Goal: Task Accomplishment & Management: Complete application form

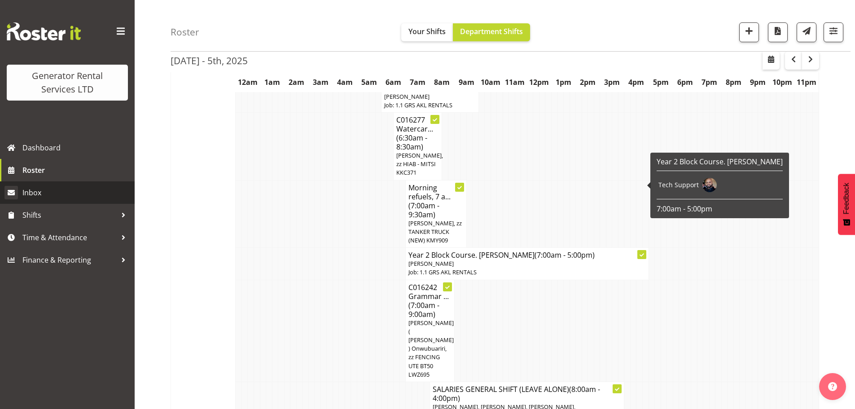
scroll to position [3186, 0]
drag, startPoint x: 56, startPoint y: 167, endPoint x: 74, endPoint y: 163, distance: 18.8
click at [56, 167] on span "Roster" at bounding box center [76, 169] width 108 height 13
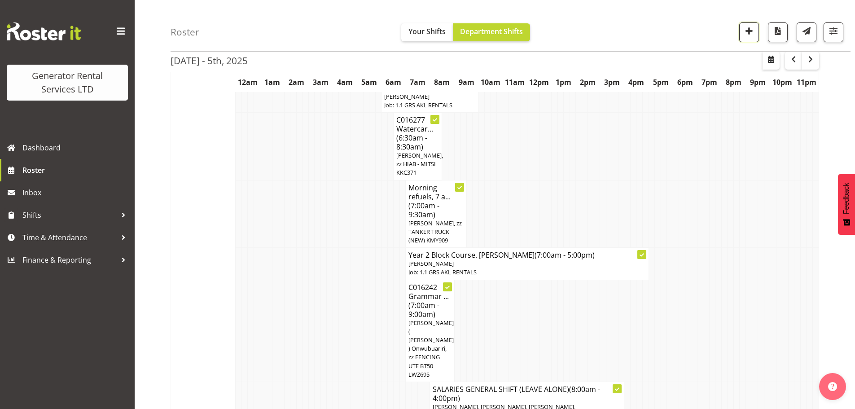
click at [748, 32] on span "button" at bounding box center [749, 31] width 12 height 12
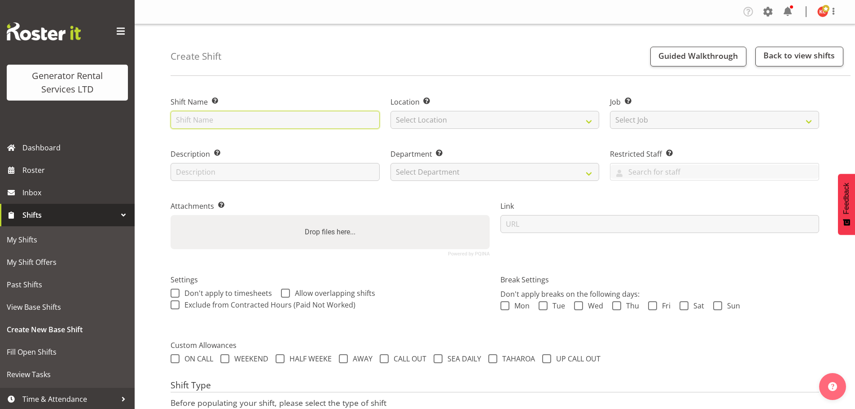
click at [203, 124] on input "text" at bounding box center [274, 120] width 209 height 18
click at [291, 118] on input "C016348 Level Electrical - Del 1 x 45kva 40 mtrs cable BFT [STREET_ADDRESS] - s…" at bounding box center [274, 120] width 209 height 18
click at [372, 122] on input "C016348 Level Electrical - Del 1 x 45kva 40 mtrs cable BFT [STREET_ADDRESS] - s…" at bounding box center [274, 120] width 209 height 18
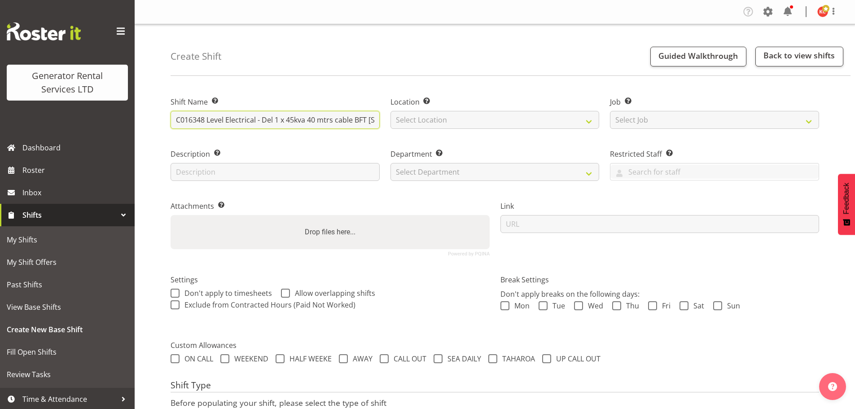
click at [371, 119] on input "C016348 Level Electrical - Del 1 x 45kva 40 mtrs cable BFT [STREET_ADDRESS] - s…" at bounding box center [274, 120] width 209 height 18
click at [368, 121] on input "C016348 Level Electrical - Del 1 x 45kva 40 mtrs cable BFT [STREET_ADDRESS] - s…" at bounding box center [274, 120] width 209 height 18
paste input "02115805240"
type input "C016348 Level Electrical - Del 1 x 45kva 40 mtrs cable BFT [STREET_ADDRESS] - s…"
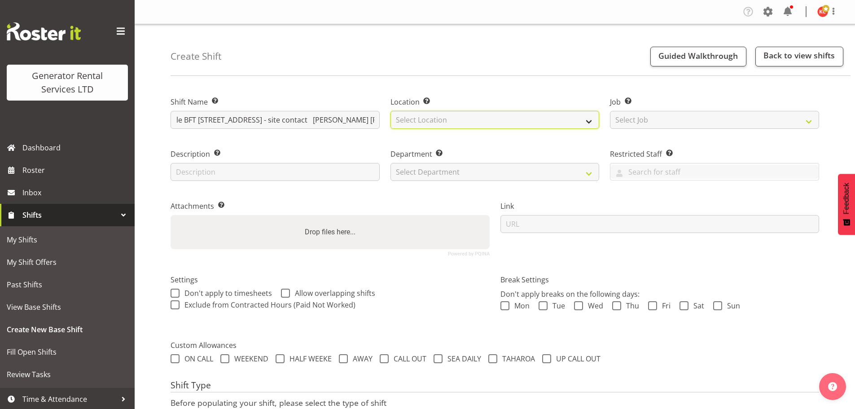
click at [424, 120] on select "Select Location [GEOGRAPHIC_DATA] [GEOGRAPHIC_DATA] GRS [GEOGRAPHIC_DATA]" at bounding box center [494, 120] width 209 height 18
select select "28"
click at [390, 111] on select "Select Location [GEOGRAPHIC_DATA] [GEOGRAPHIC_DATA] GRS [GEOGRAPHIC_DATA]" at bounding box center [494, 120] width 209 height 18
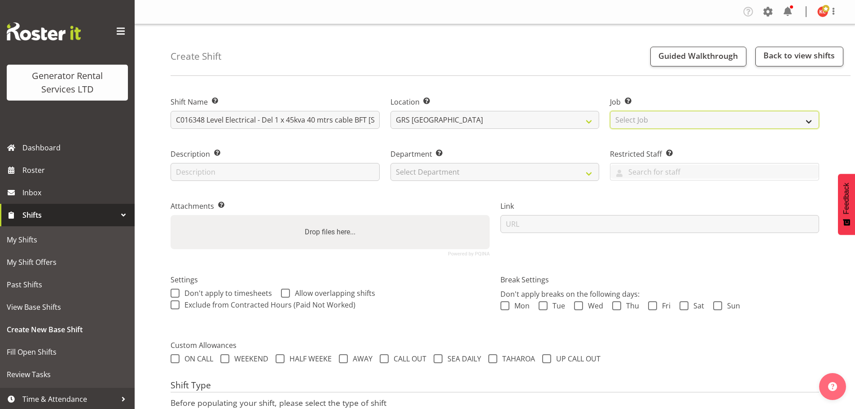
click at [629, 121] on select "Select Job Create new job 1.1 GRS AKL RENTALS 1.1 GRS AKL RENTALS AC 1.1 GRS AK…" at bounding box center [714, 120] width 209 height 18
select select "9"
click at [610, 111] on select "Select Job Create new job 1.1 GRS AKL RENTALS 1.1 GRS AKL RENTALS AC 1.1 GRS AK…" at bounding box center [714, 120] width 209 height 18
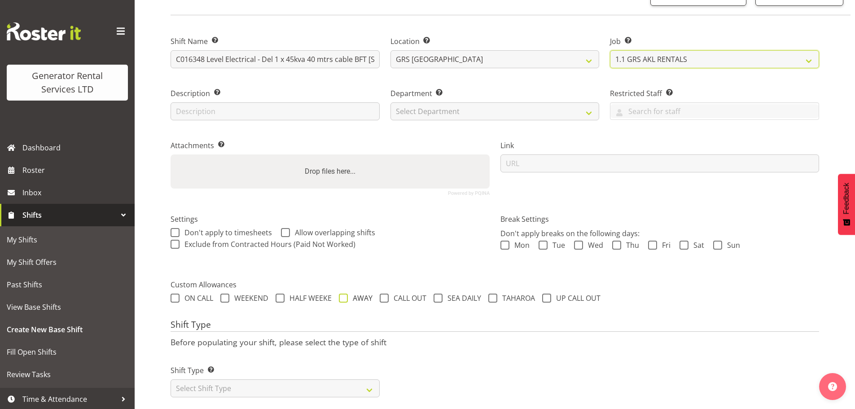
scroll to position [77, 0]
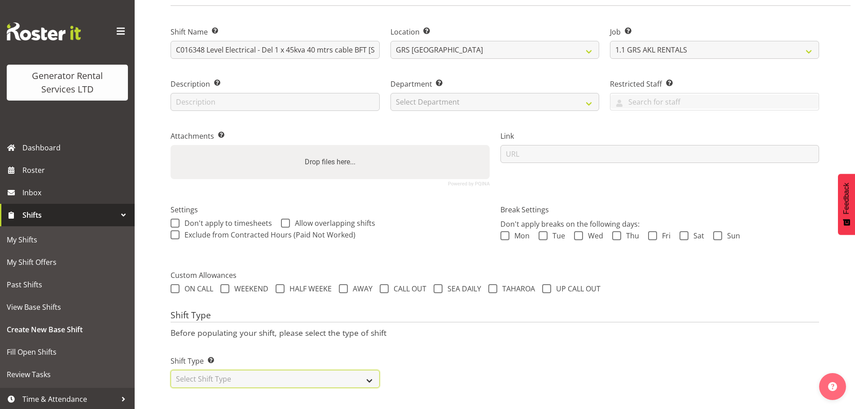
click at [341, 370] on select "Select Shift Type One Off Shift Recurring Shift Rotating Shift" at bounding box center [274, 379] width 209 height 18
select select "one_off"
click at [170, 370] on select "Select Shift Type One Off Shift Recurring Shift Rotating Shift" at bounding box center [274, 379] width 209 height 18
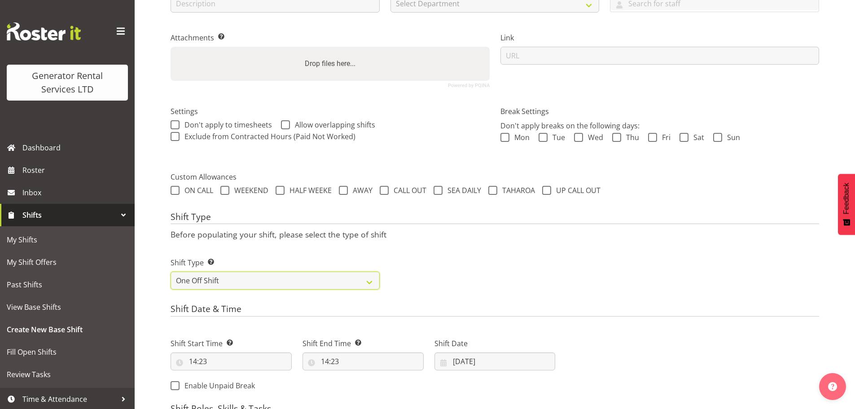
scroll to position [179, 0]
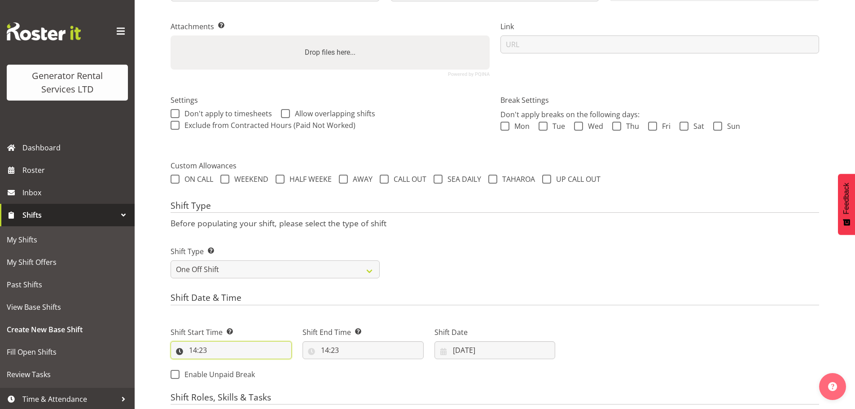
click at [222, 350] on input "14:23" at bounding box center [230, 350] width 121 height 18
click at [227, 369] on select "00 01 02 03 04 05 06 07 08 09 10 11 12 13 14 15 16 17 18 19 20 21 22 23" at bounding box center [232, 373] width 20 height 18
select select "15"
click at [222, 364] on select "00 01 02 03 04 05 06 07 08 09 10 11 12 13 14 15 16 17 18 19 20 21 22 23" at bounding box center [232, 373] width 20 height 18
type input "15:23"
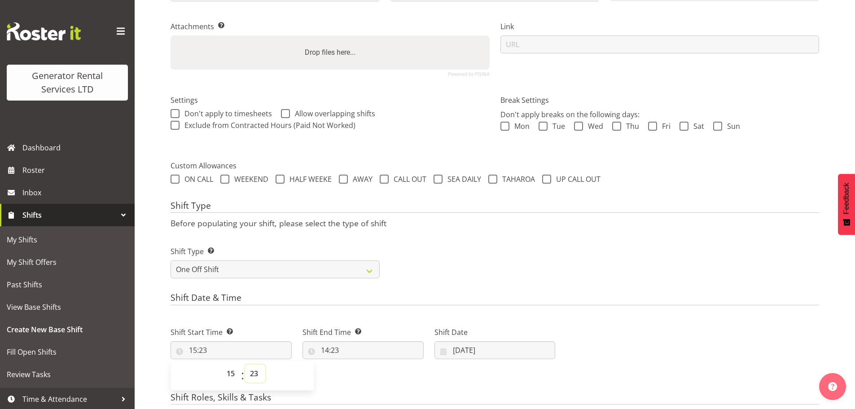
click at [253, 365] on select "00 01 02 03 04 05 06 07 08 09 10 11 12 13 14 15 16 17 18 19 20 21 22 23 24 25 2…" at bounding box center [255, 373] width 20 height 18
select select "30"
click at [245, 364] on select "00 01 02 03 04 05 06 07 08 09 10 11 12 13 14 15 16 17 18 19 20 21 22 23 24 25 2…" at bounding box center [255, 373] width 20 height 18
type input "15:30"
click at [333, 349] on input "14:23" at bounding box center [362, 350] width 121 height 18
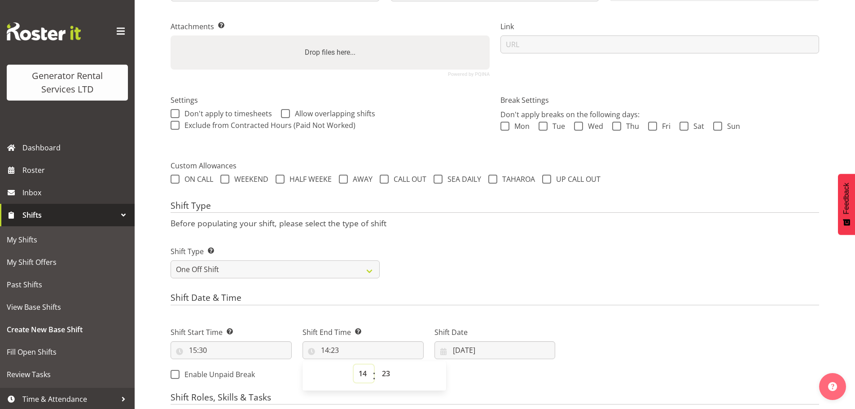
click at [361, 374] on select "00 01 02 03 04 05 06 07 08 09 10 11 12 13 14 15 16 17 18 19 20 21 22 23" at bounding box center [364, 373] width 20 height 18
select select "16"
click at [354, 364] on select "00 01 02 03 04 05 06 07 08 09 10 11 12 13 14 15 16 17 18 19 20 21 22 23" at bounding box center [364, 373] width 20 height 18
type input "16:23"
click at [389, 376] on select "00 01 02 03 04 05 06 07 08 09 10 11 12 13 14 15 16 17 18 19 20 21 22 23 24 25 2…" at bounding box center [387, 373] width 20 height 18
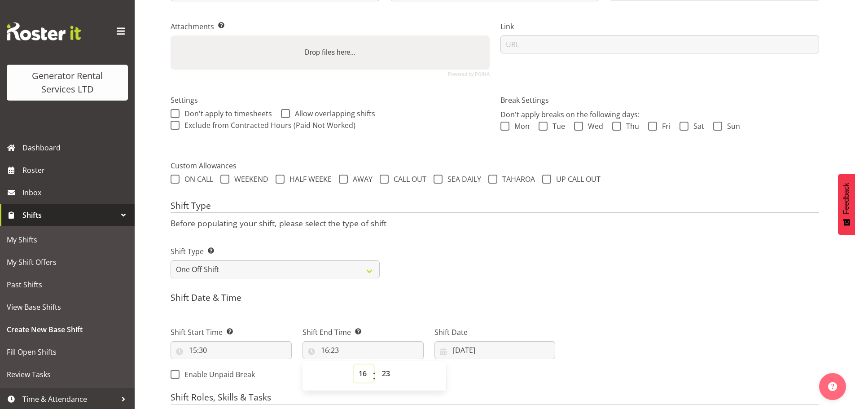
click at [363, 378] on select "00 01 02 03 04 05 06 07 08 09 10 11 12 13 14 15 16 17 18 19 20 21 22 23" at bounding box center [364, 373] width 20 height 18
select select "17"
click at [354, 364] on select "00 01 02 03 04 05 06 07 08 09 10 11 12 13 14 15 16 17 18 19 20 21 22 23" at bounding box center [364, 373] width 20 height 18
type input "17:23"
click at [388, 377] on select "00 01 02 03 04 05 06 07 08 09 10 11 12 13 14 15 16 17 18 19 20 21 22 23 24 25 2…" at bounding box center [387, 373] width 20 height 18
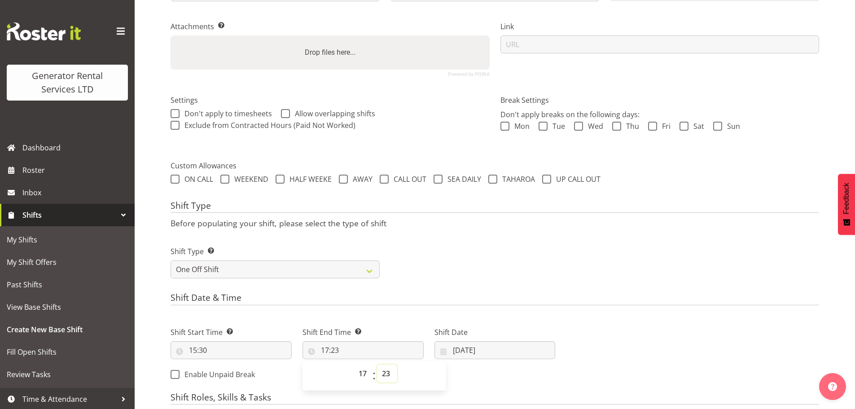
select select "0"
click at [377, 364] on select "00 01 02 03 04 05 06 07 08 09 10 11 12 13 14 15 16 17 18 19 20 21 22 23 24 25 2…" at bounding box center [387, 373] width 20 height 18
type input "17:00"
click at [593, 316] on div "Next Shifts" at bounding box center [692, 350] width 264 height 73
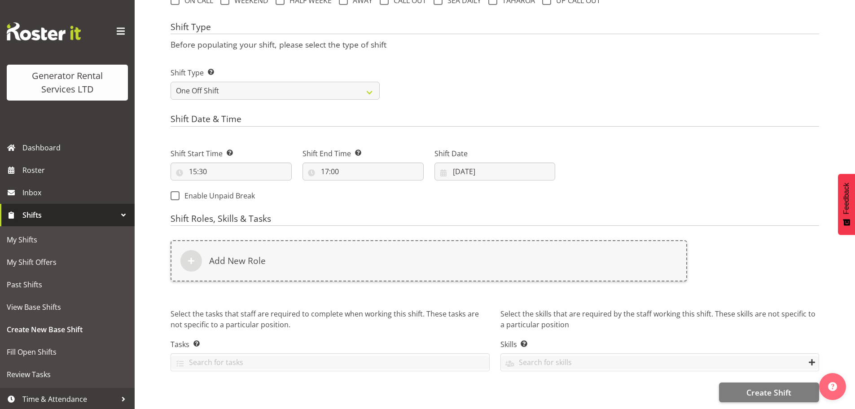
scroll to position [365, 0]
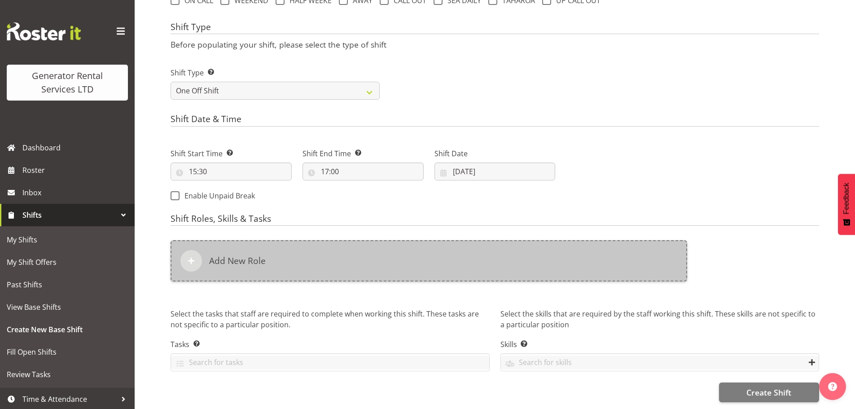
click at [293, 266] on div "Add New Role" at bounding box center [428, 260] width 516 height 41
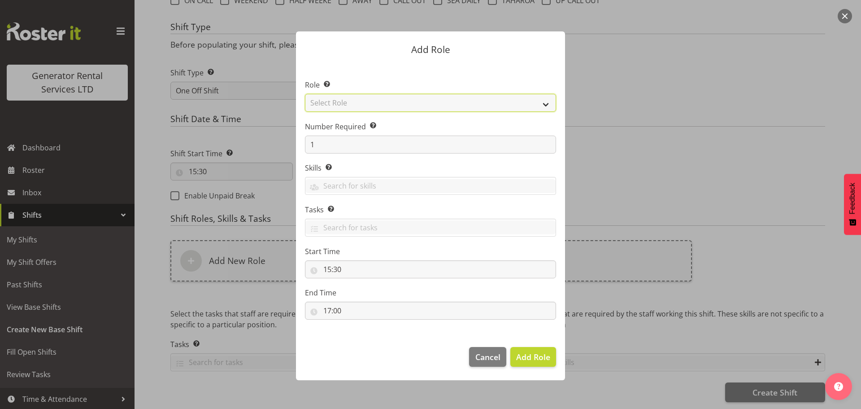
click at [347, 107] on select "Select Role Account Manager Electrician Engineering GM HSEQ manager MECH Mechan…" at bounding box center [430, 103] width 251 height 18
select select "20"
click at [305, 94] on select "Select Role Account Manager Electrician Engineering GM HSEQ manager MECH Mechan…" at bounding box center [430, 103] width 251 height 18
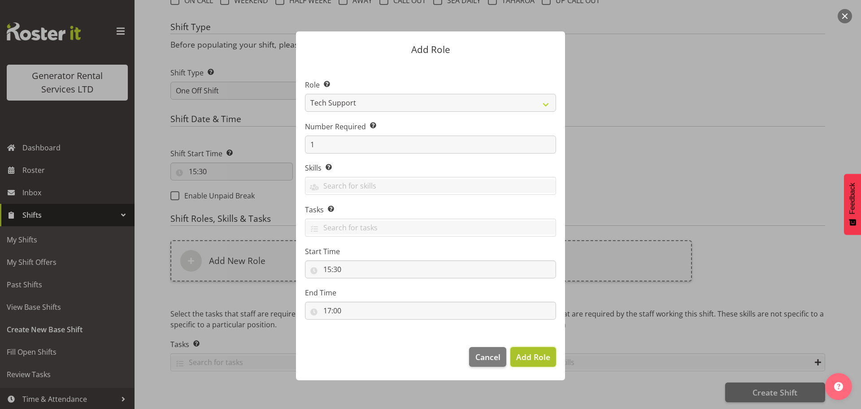
click at [527, 358] on span "Add Role" at bounding box center [533, 356] width 34 height 11
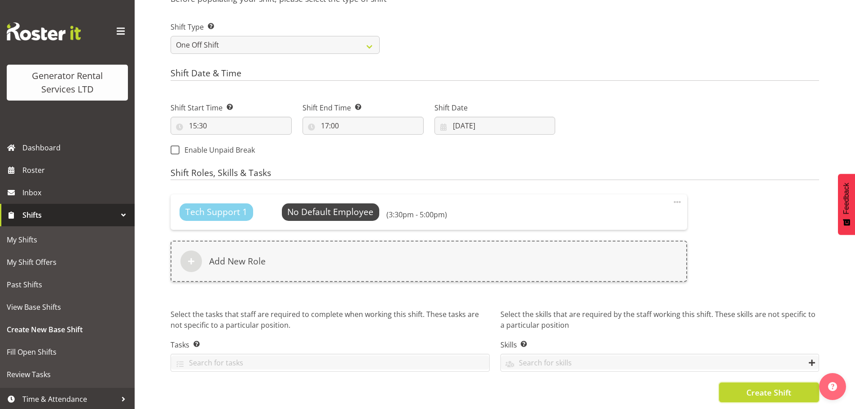
click at [754, 386] on span "Create Shift" at bounding box center [768, 392] width 45 height 12
